Goal: Transaction & Acquisition: Purchase product/service

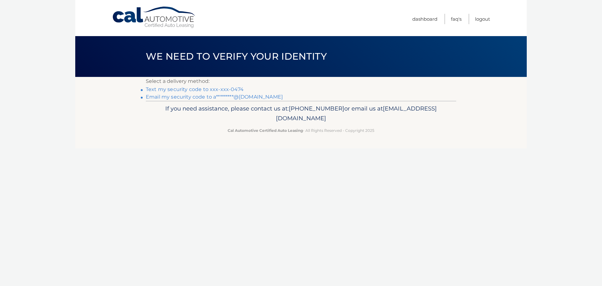
click at [217, 90] on link "Text my security code to xxx-xxx-0474" at bounding box center [195, 89] width 98 height 6
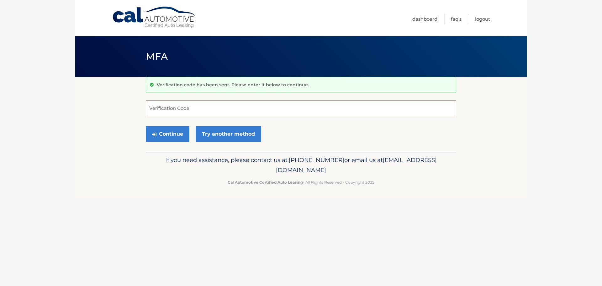
click at [193, 108] on input "Verification Code" at bounding box center [301, 108] width 311 height 16
type input "005913"
click at [175, 131] on button "Continue" at bounding box center [168, 134] width 44 height 16
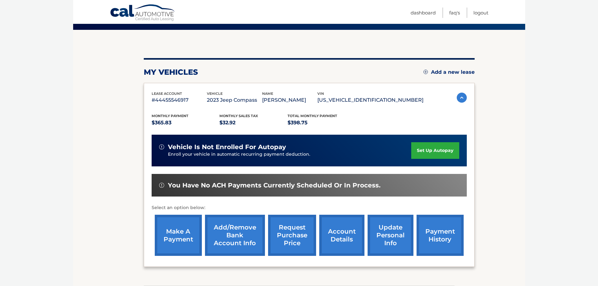
scroll to position [63, 0]
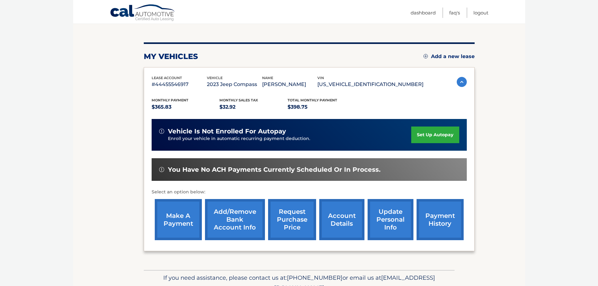
click at [183, 210] on link "make a payment" at bounding box center [178, 219] width 47 height 41
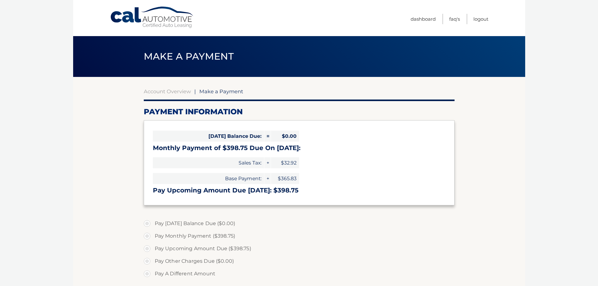
select select "OWUzNTlkM2UtYjM0ZC00YzNkLTljNWQtZGIwMWM2ZTYwYTFk"
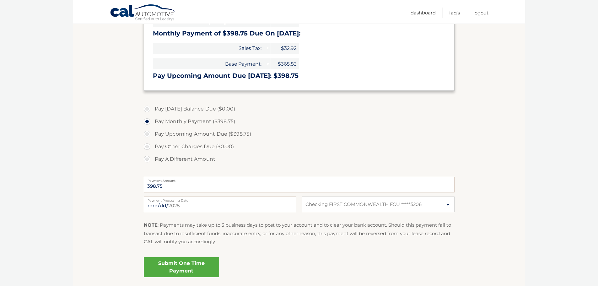
scroll to position [126, 0]
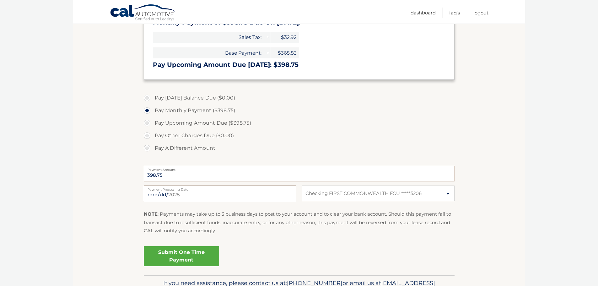
click at [228, 193] on input "2025-09-10" at bounding box center [220, 193] width 152 height 16
type input "2025-09-25"
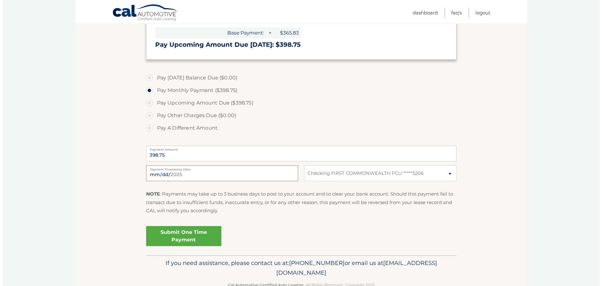
scroll to position [157, 0]
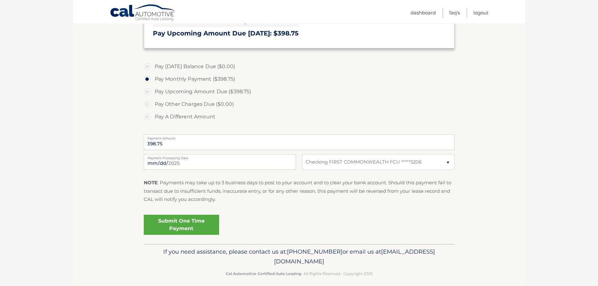
click at [189, 223] on link "Submit One Time Payment" at bounding box center [181, 225] width 75 height 20
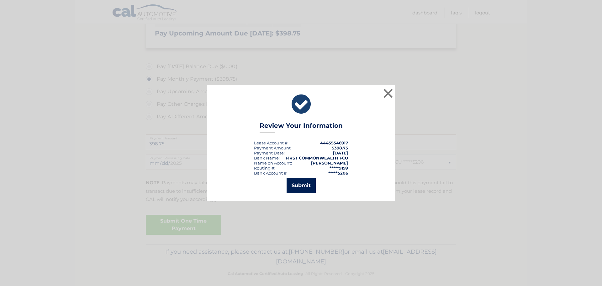
click at [297, 185] on button "Submit" at bounding box center [301, 185] width 29 height 15
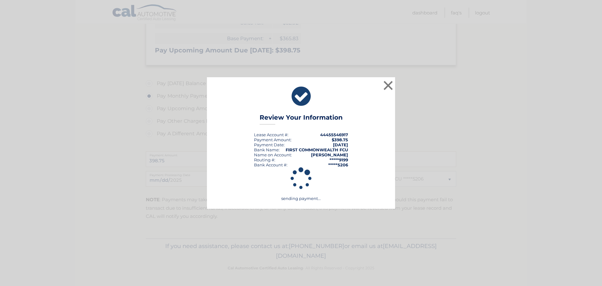
scroll to position [140, 0]
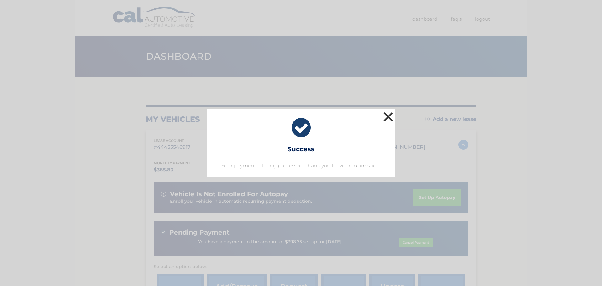
click at [389, 116] on button "×" at bounding box center [388, 116] width 13 height 13
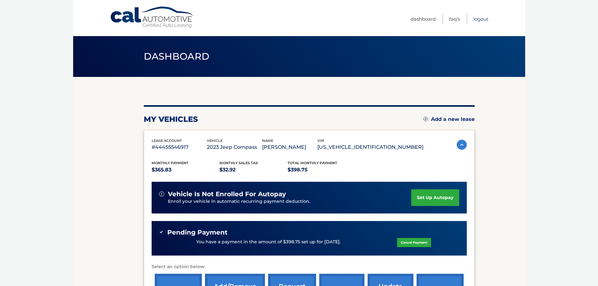
click at [479, 21] on link "Logout" at bounding box center [480, 19] width 15 height 10
